Goal: Information Seeking & Learning: Understand process/instructions

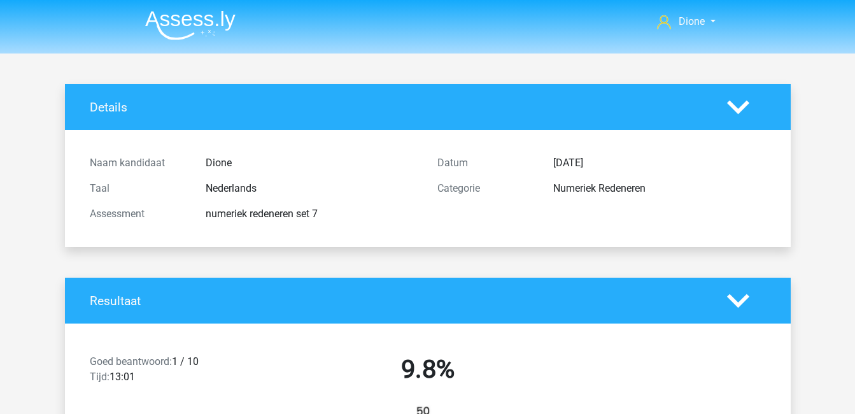
scroll to position [949, 0]
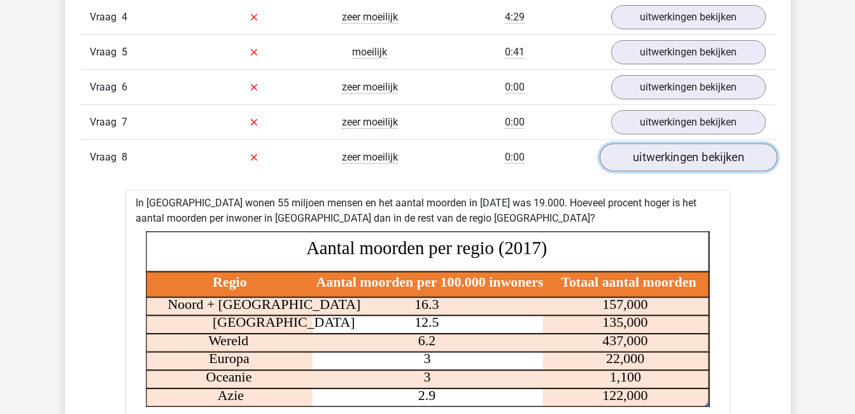
click at [689, 158] on link "uitwerkingen bekijken" at bounding box center [688, 157] width 178 height 28
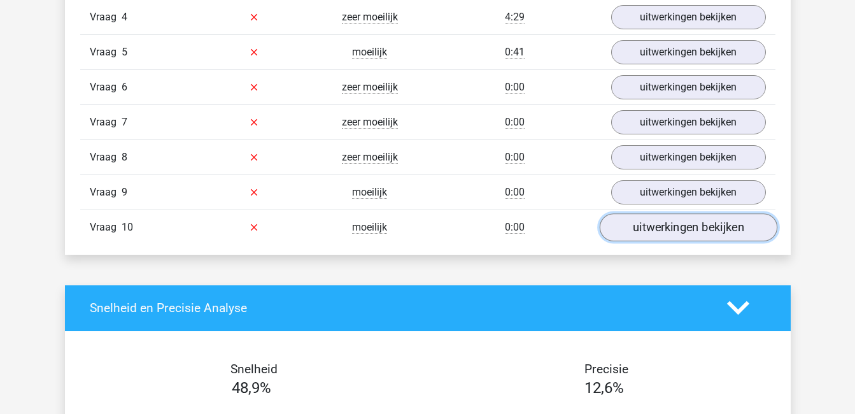
click at [671, 225] on link "uitwerkingen bekijken" at bounding box center [688, 227] width 178 height 28
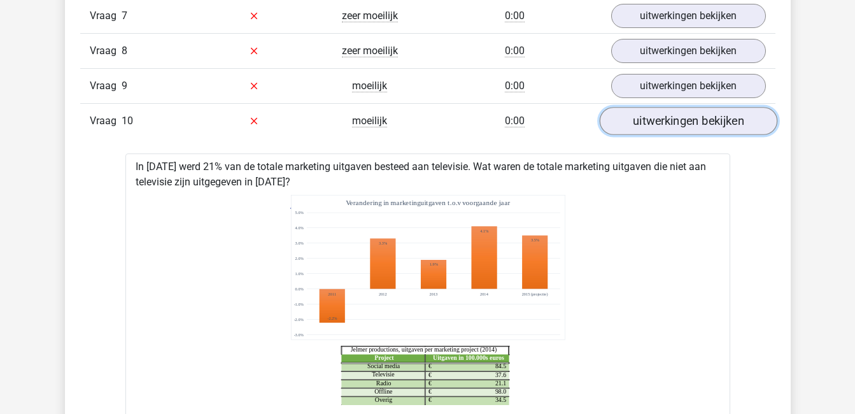
scroll to position [1058, 0]
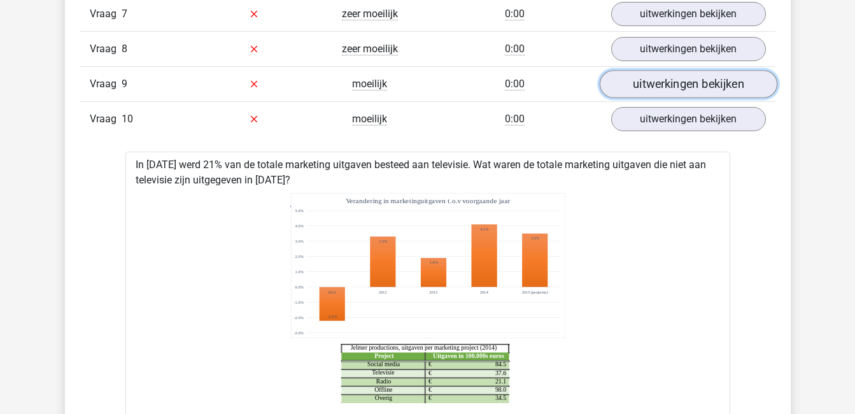
click at [650, 89] on link "uitwerkingen bekijken" at bounding box center [688, 84] width 178 height 28
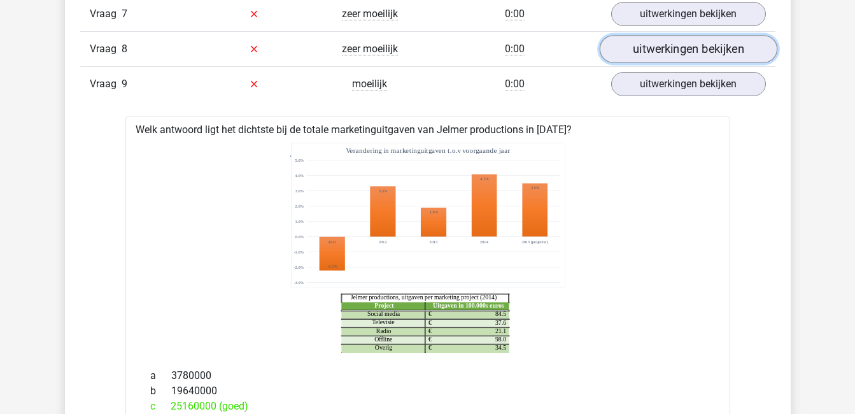
click at [647, 48] on link "uitwerkingen bekijken" at bounding box center [688, 49] width 178 height 28
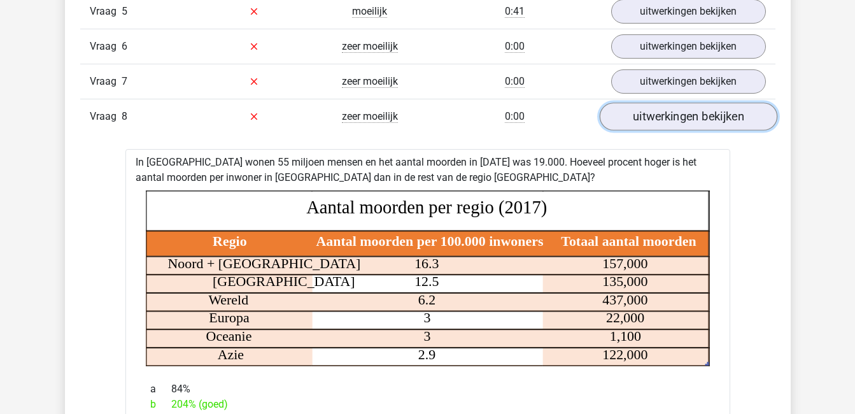
scroll to position [990, 0]
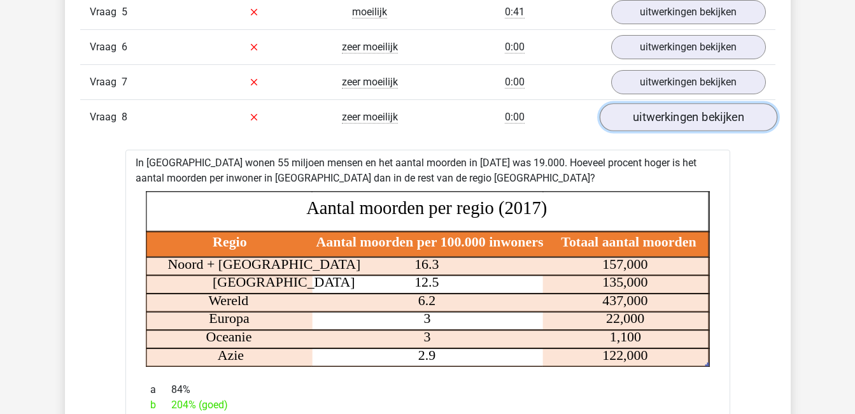
click at [693, 118] on link "uitwerkingen bekijken" at bounding box center [688, 117] width 178 height 28
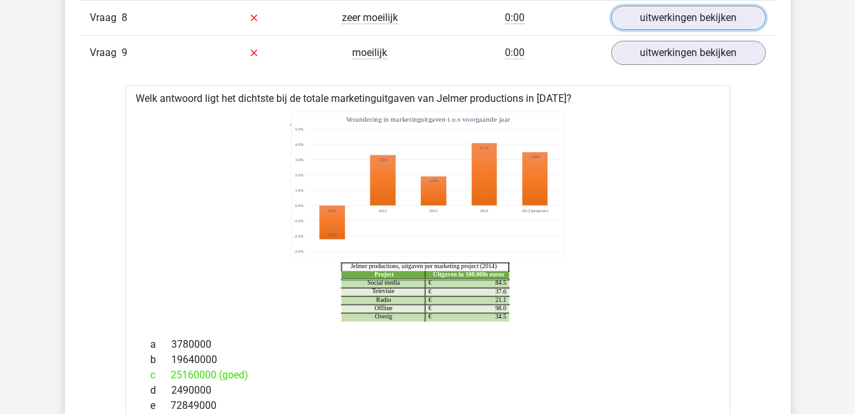
scroll to position [1088, 0]
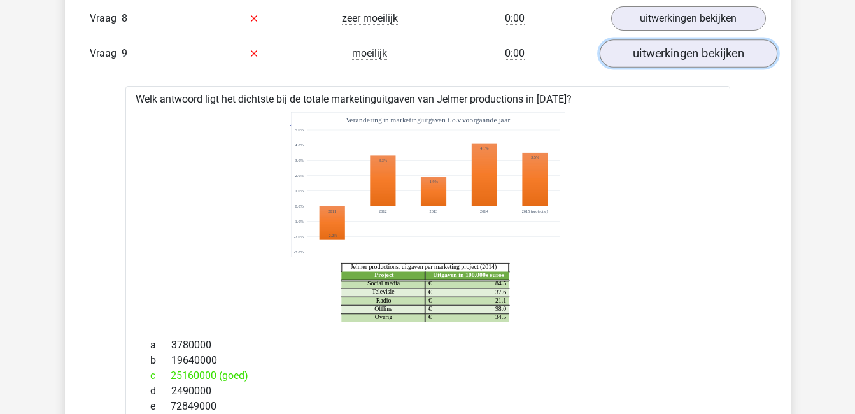
click at [667, 62] on link "uitwerkingen bekijken" at bounding box center [688, 53] width 178 height 28
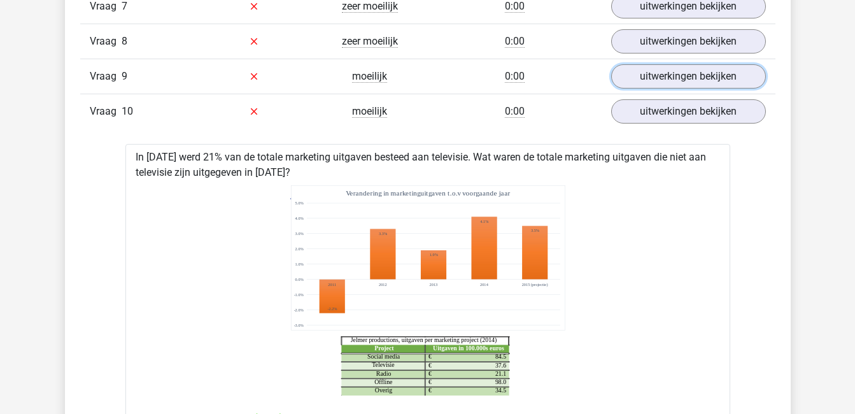
scroll to position [1043, 0]
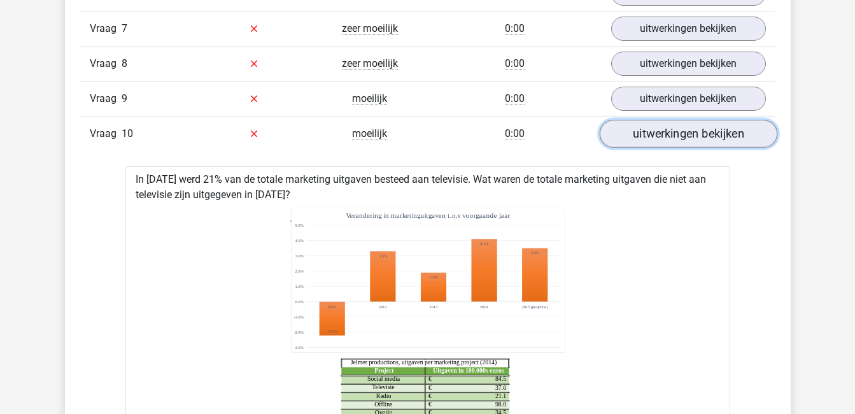
click at [675, 137] on link "uitwerkingen bekijken" at bounding box center [688, 134] width 178 height 28
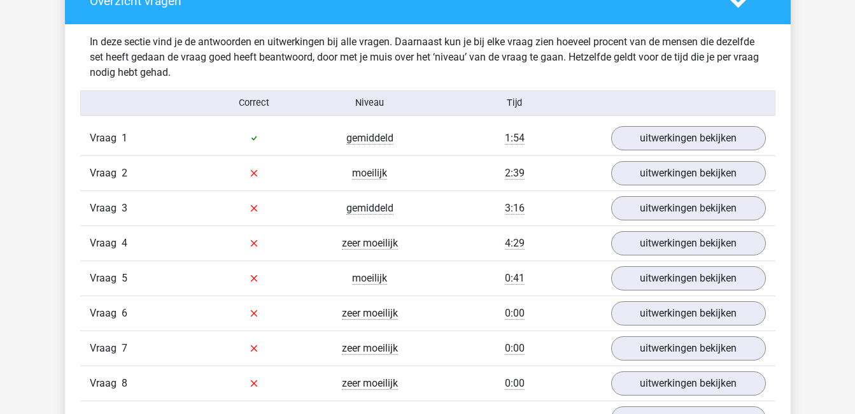
scroll to position [724, 0]
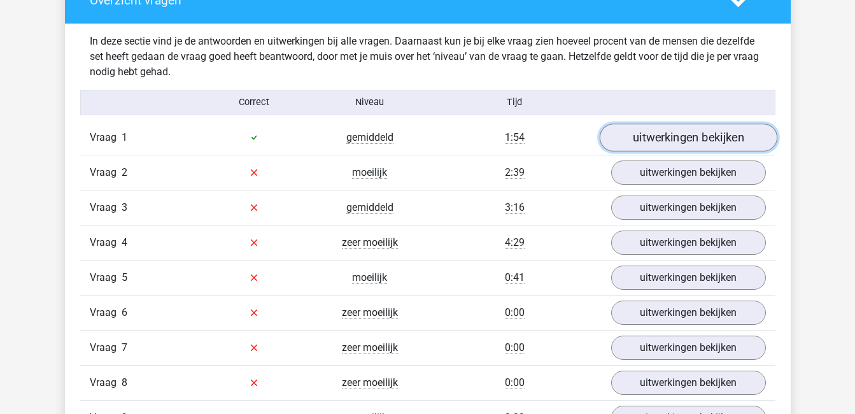
click at [650, 144] on link "uitwerkingen bekijken" at bounding box center [688, 137] width 178 height 28
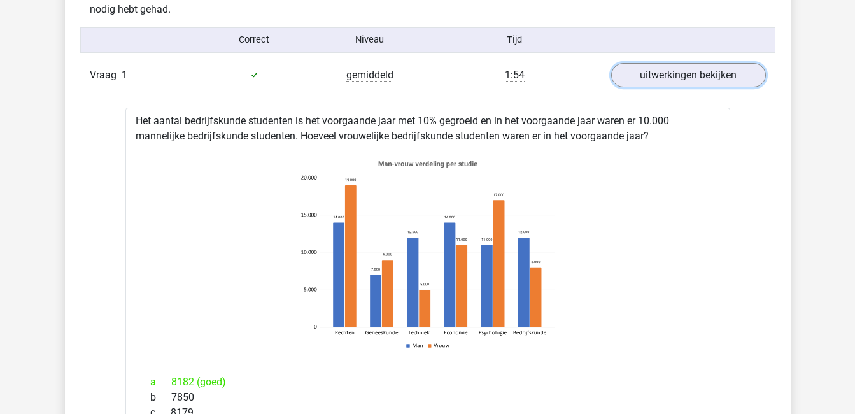
scroll to position [788, 0]
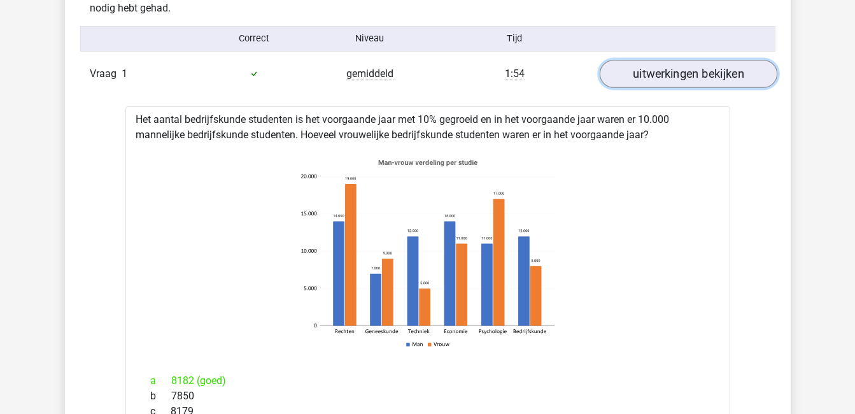
click at [676, 74] on link "uitwerkingen bekijken" at bounding box center [688, 74] width 178 height 28
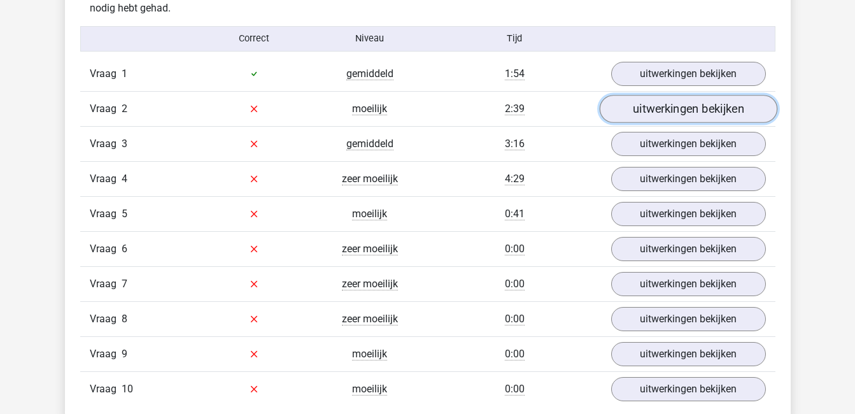
click at [674, 109] on link "uitwerkingen bekijken" at bounding box center [688, 109] width 178 height 28
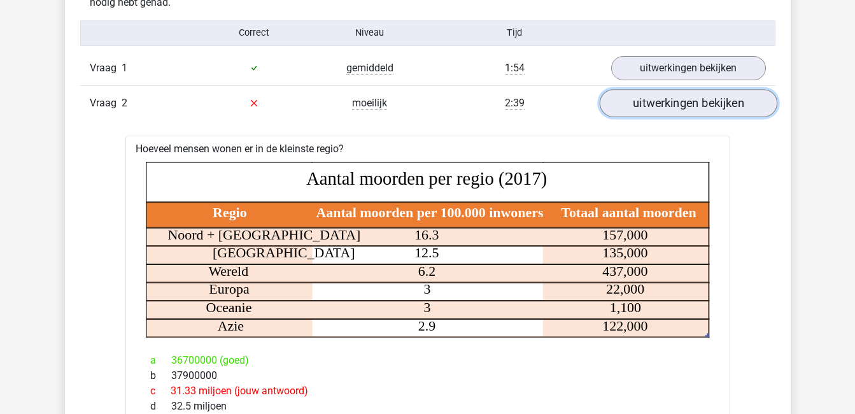
scroll to position [787, 0]
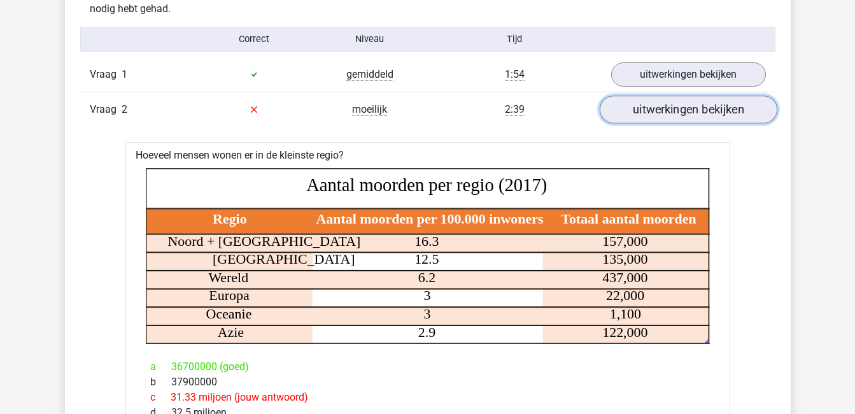
click at [694, 104] on link "uitwerkingen bekijken" at bounding box center [688, 109] width 178 height 28
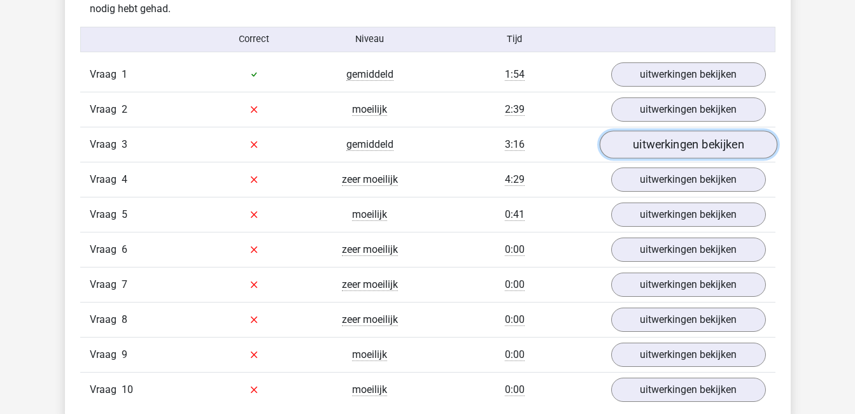
click at [696, 141] on link "uitwerkingen bekijken" at bounding box center [688, 144] width 178 height 28
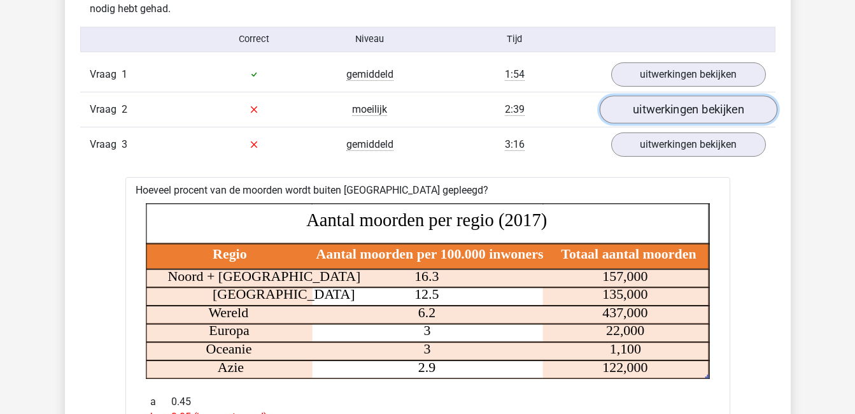
click at [700, 111] on link "uitwerkingen bekijken" at bounding box center [688, 109] width 178 height 28
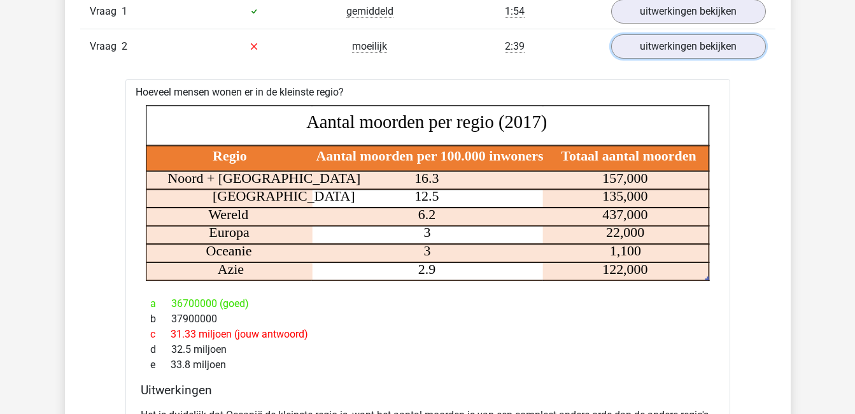
scroll to position [854, 0]
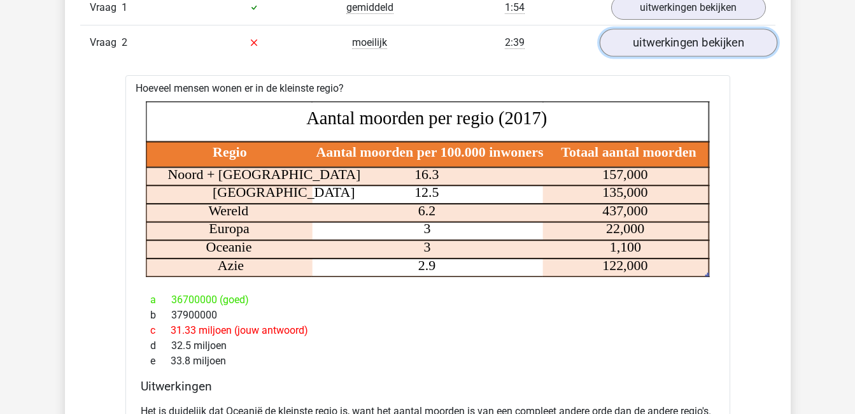
click at [704, 45] on link "uitwerkingen bekijken" at bounding box center [688, 43] width 178 height 28
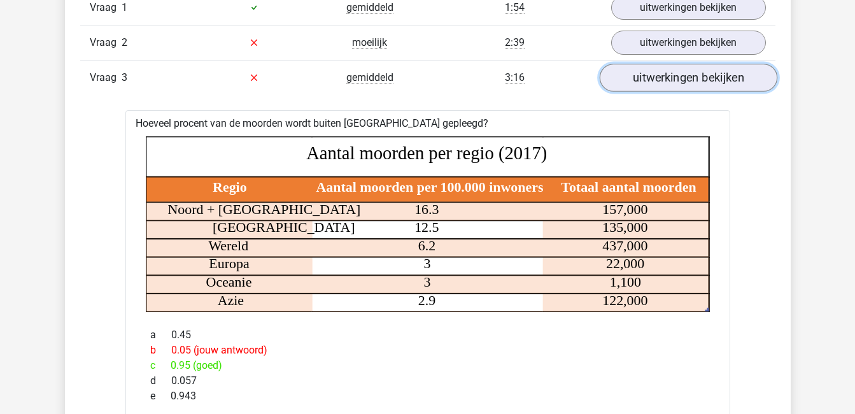
click at [704, 76] on link "uitwerkingen bekijken" at bounding box center [688, 78] width 178 height 28
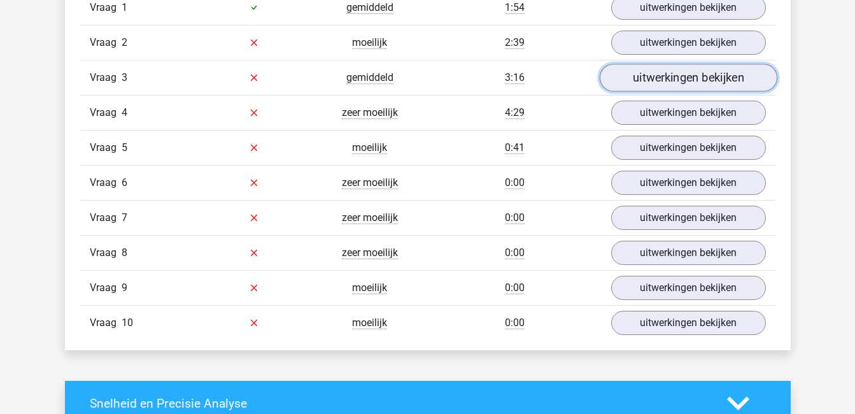
click at [704, 76] on link "uitwerkingen bekijken" at bounding box center [688, 78] width 178 height 28
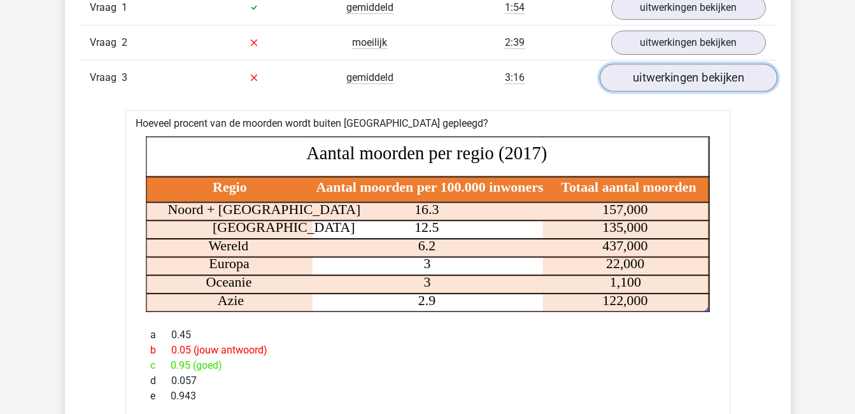
click at [704, 72] on link "uitwerkingen bekijken" at bounding box center [688, 78] width 178 height 28
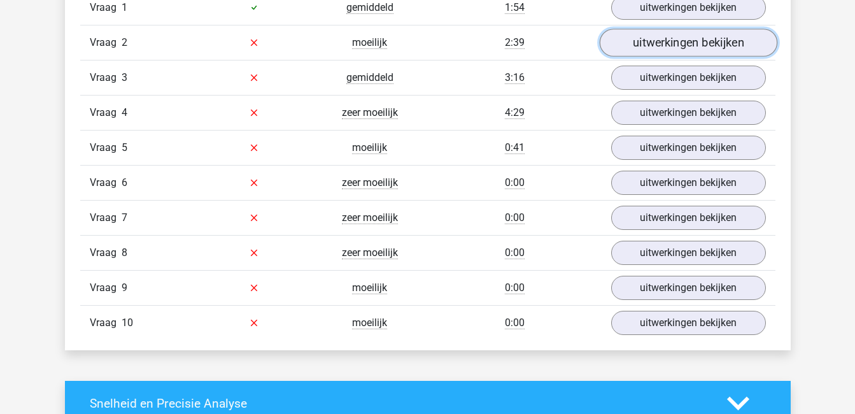
click at [696, 39] on link "uitwerkingen bekijken" at bounding box center [688, 43] width 178 height 28
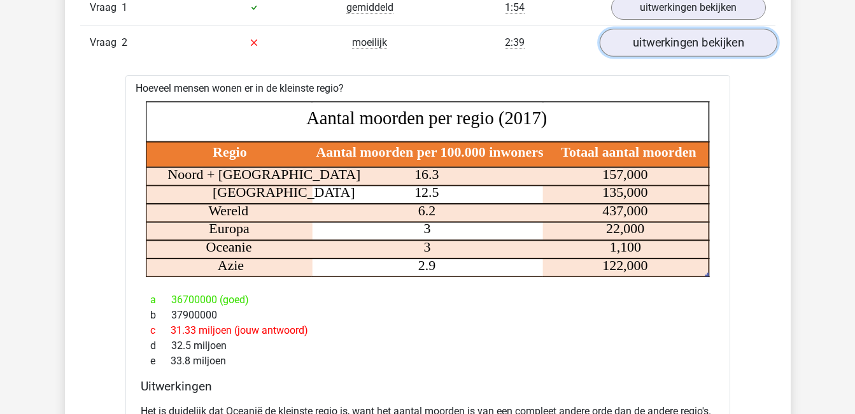
click at [640, 41] on link "uitwerkingen bekijken" at bounding box center [688, 43] width 178 height 28
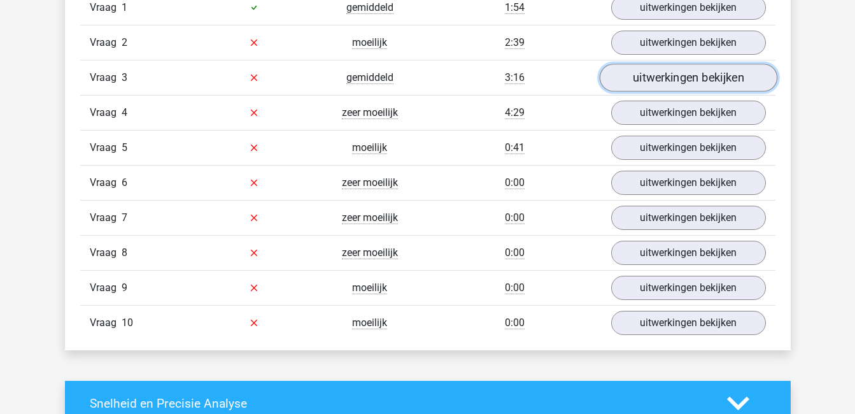
click at [649, 79] on link "uitwerkingen bekijken" at bounding box center [688, 78] width 178 height 28
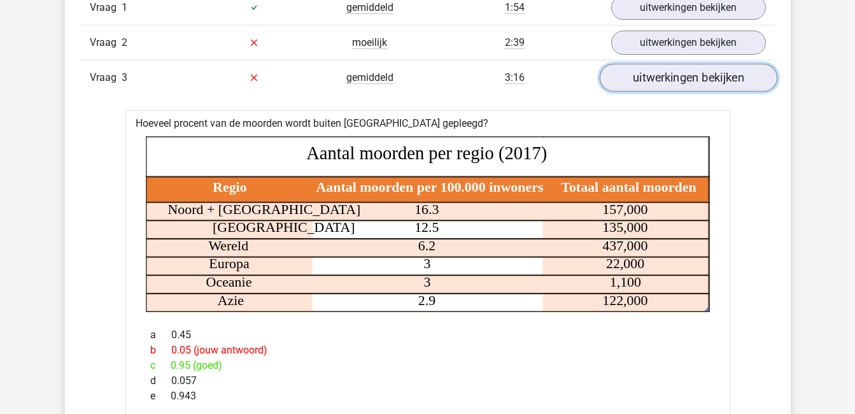
click at [681, 87] on link "uitwerkingen bekijken" at bounding box center [688, 78] width 178 height 28
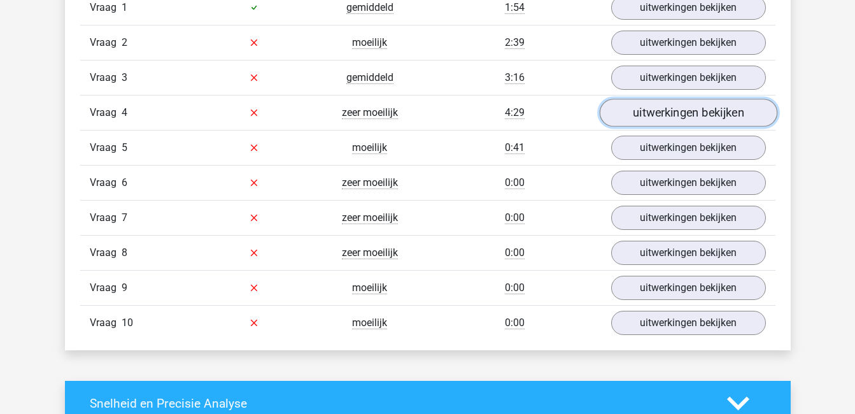
click at [692, 114] on link "uitwerkingen bekijken" at bounding box center [688, 113] width 178 height 28
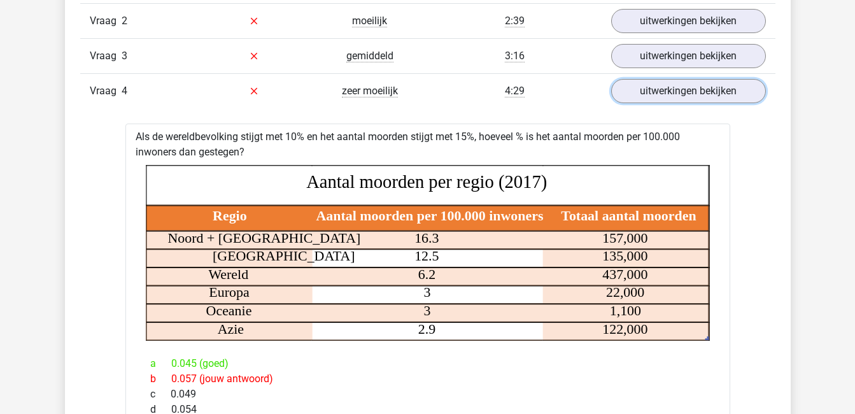
scroll to position [875, 0]
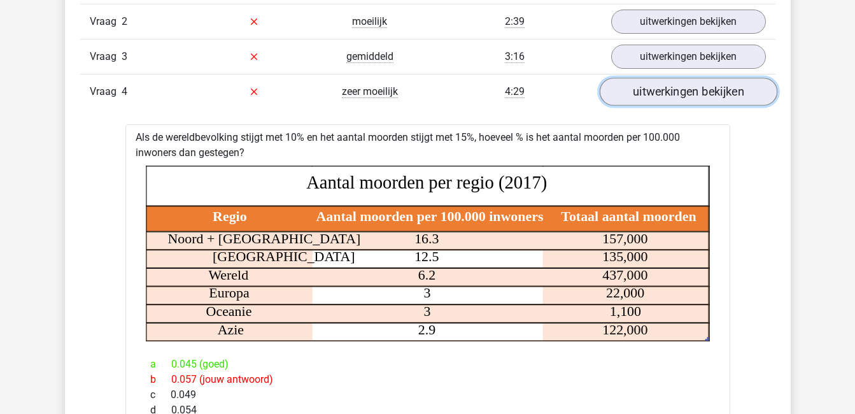
click at [730, 97] on link "uitwerkingen bekijken" at bounding box center [688, 92] width 178 height 28
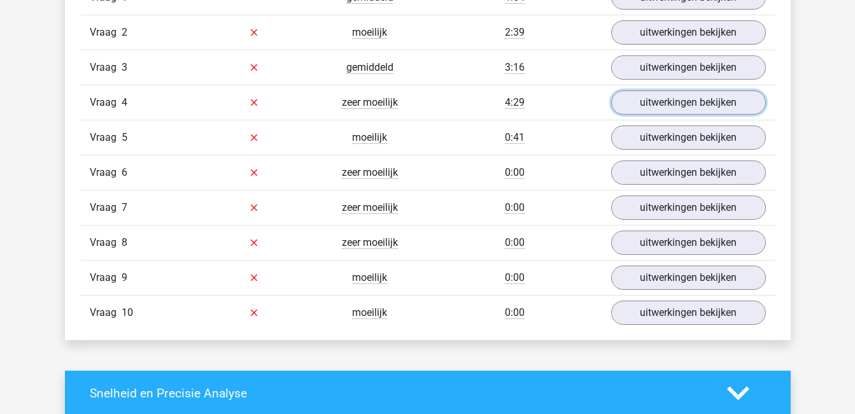
scroll to position [865, 0]
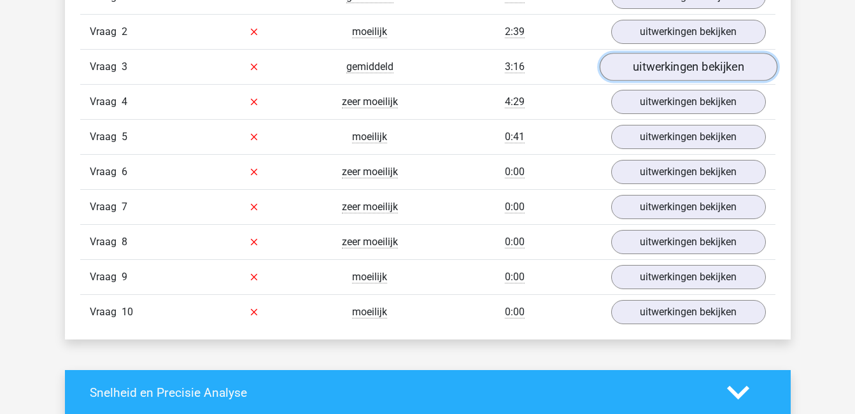
click at [663, 60] on link "uitwerkingen bekijken" at bounding box center [688, 67] width 178 height 28
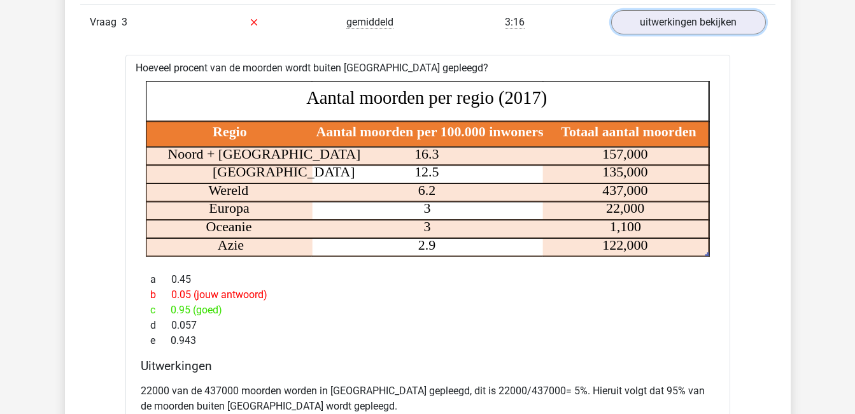
scroll to position [913, 0]
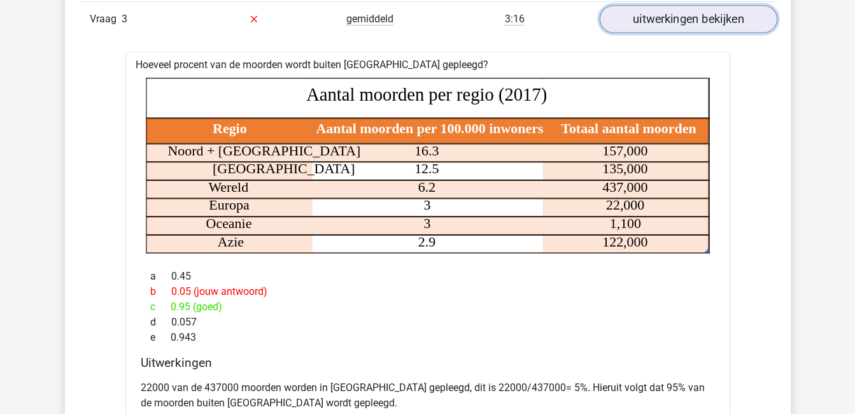
click at [636, 17] on link "uitwerkingen bekijken" at bounding box center [688, 19] width 178 height 28
